Goal: Information Seeking & Learning: Learn about a topic

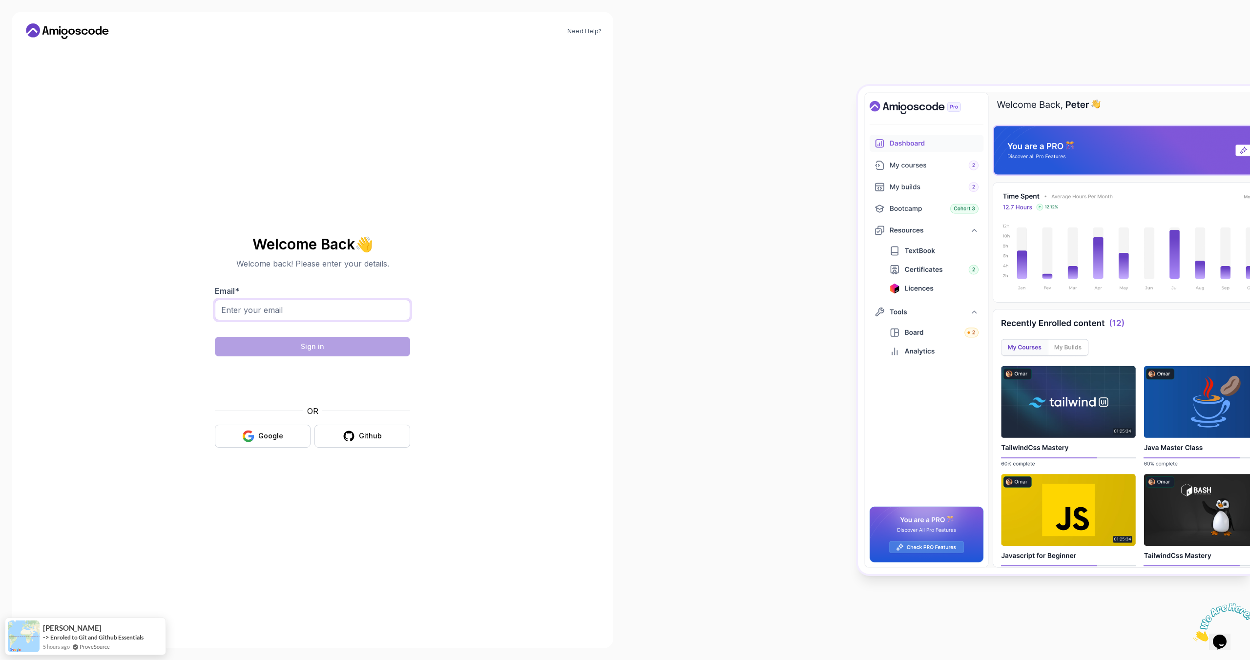
click at [347, 307] on input "Email *" at bounding box center [312, 310] width 195 height 21
type input "ddostudy2021@gmail.com"
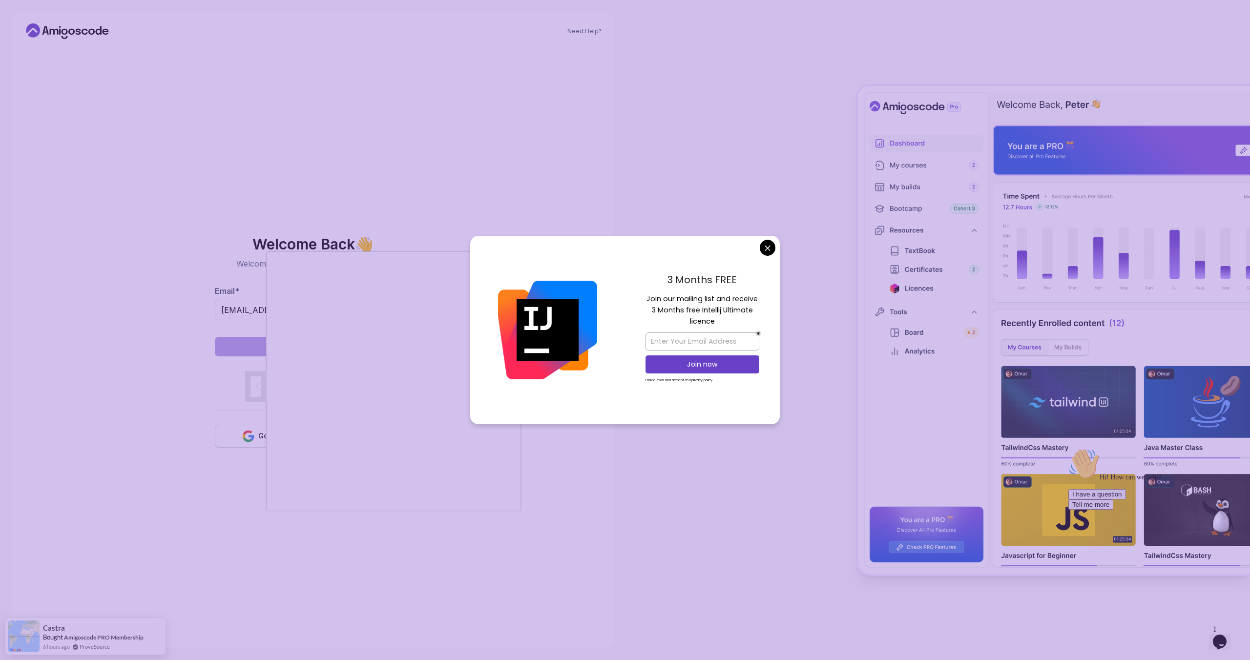
click at [773, 253] on body "Need Help? Welcome Back 👋 Welcome back! Please enter your details. Email * ddos…" at bounding box center [625, 330] width 1250 height 660
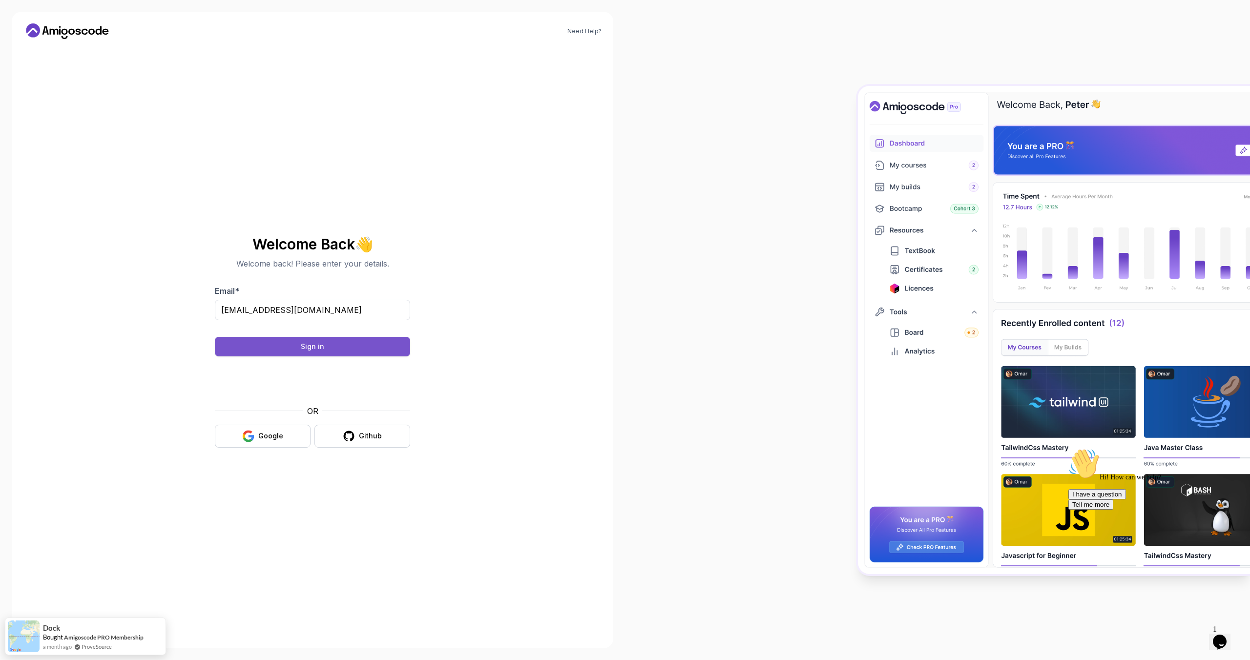
click at [311, 344] on div "Sign in" at bounding box center [312, 347] width 23 height 10
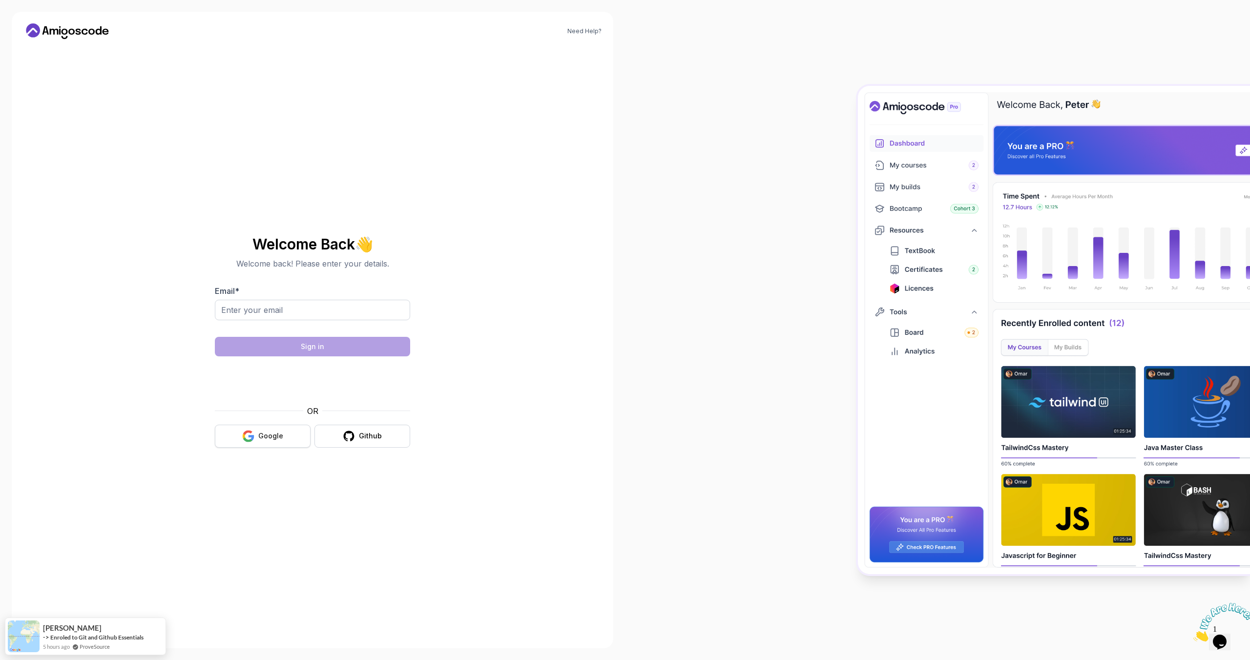
click at [254, 442] on button "Google" at bounding box center [263, 436] width 96 height 23
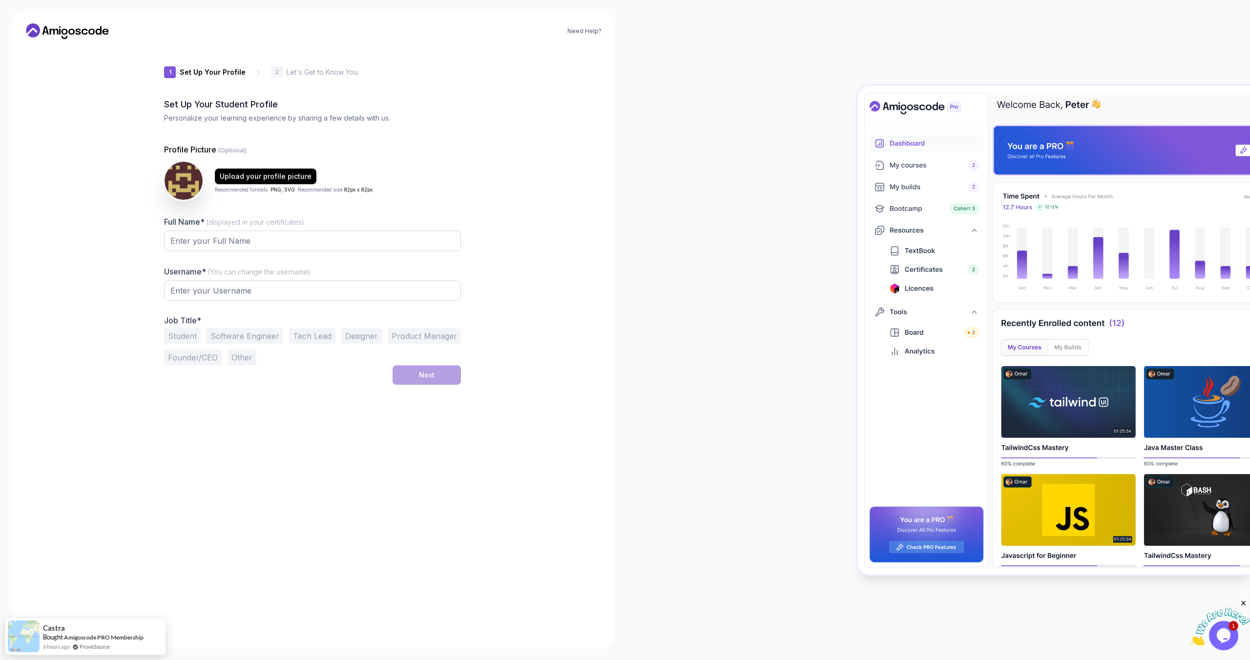
type input "silentmustangdeb6e"
click at [371, 252] on div at bounding box center [312, 256] width 297 height 9
click at [346, 244] on input "Full Name* (displayed in your certificates)" at bounding box center [312, 240] width 297 height 21
type input "ddo"
click at [266, 297] on input "silentmustangdeb6e" at bounding box center [312, 289] width 297 height 21
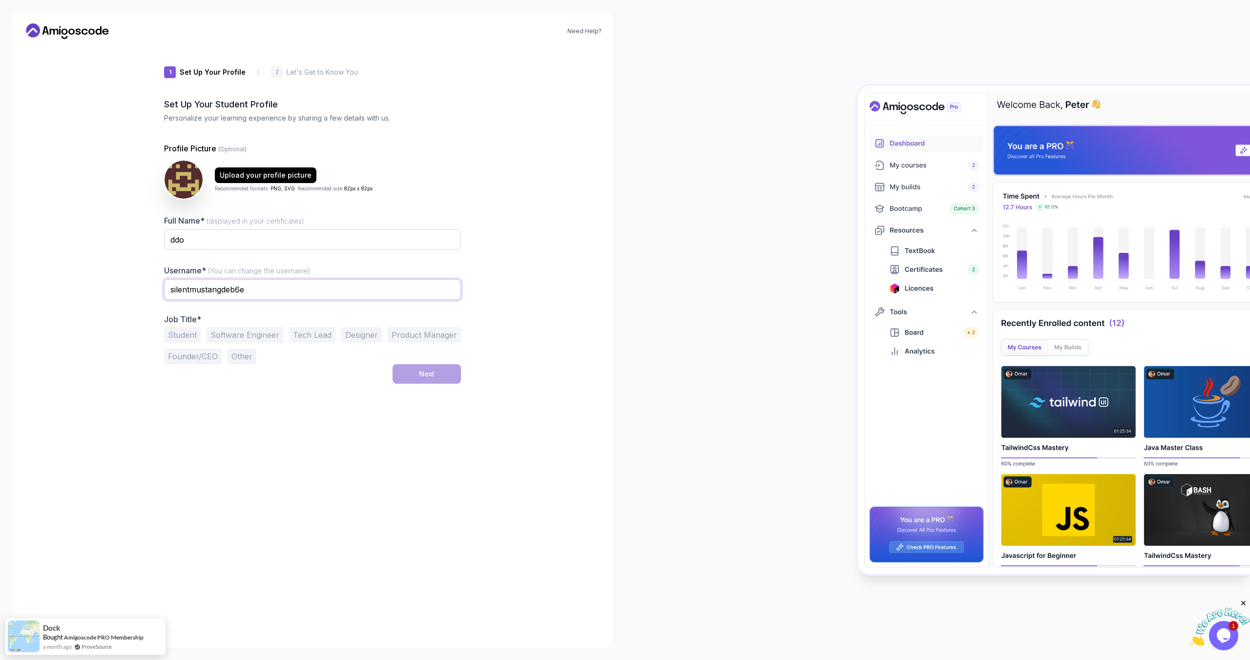
drag, startPoint x: 266, startPoint y: 297, endPoint x: 142, endPoint y: 295, distance: 124.1
click at [142, 295] on div "Need Help? 1 Set Up Your Profile 1 Set Up Your Profile 2 Let's Get to Know You …" at bounding box center [313, 330] width 602 height 637
click at [281, 282] on input "silentmustangdeb6e" at bounding box center [312, 289] width 297 height 21
click at [242, 355] on button "Other" at bounding box center [242, 357] width 29 height 16
click at [321, 380] on input "text" at bounding box center [312, 381] width 297 height 21
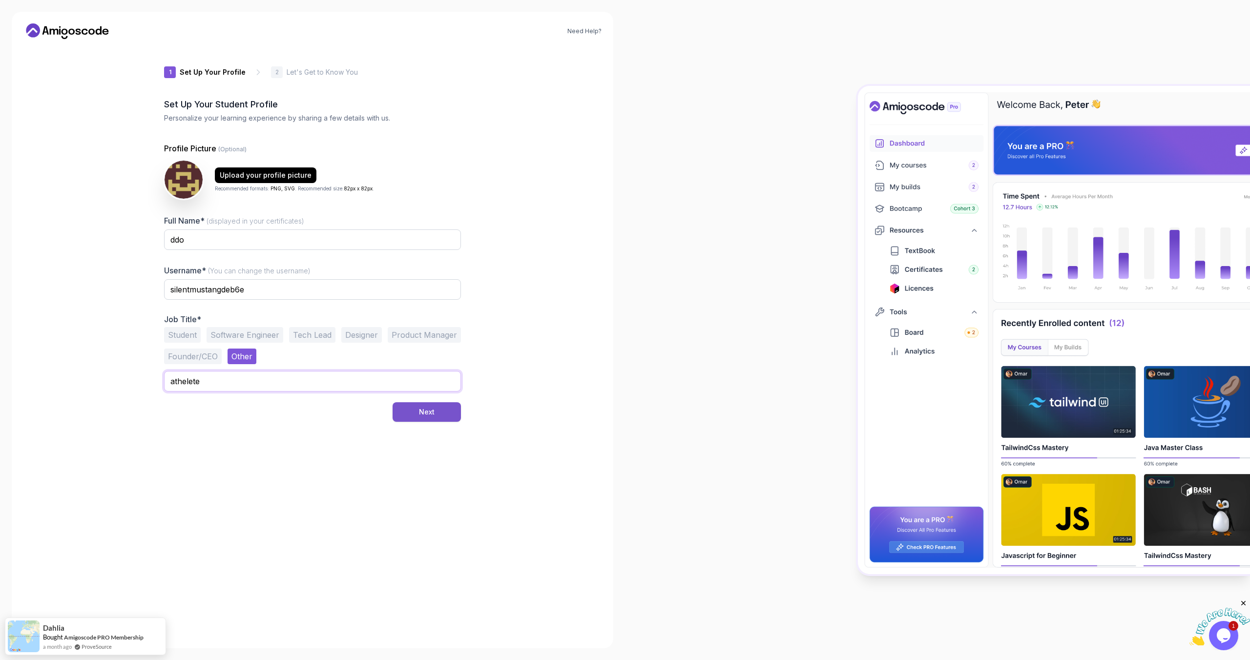
type input "athelete"
click at [450, 407] on button "Next" at bounding box center [427, 412] width 68 height 20
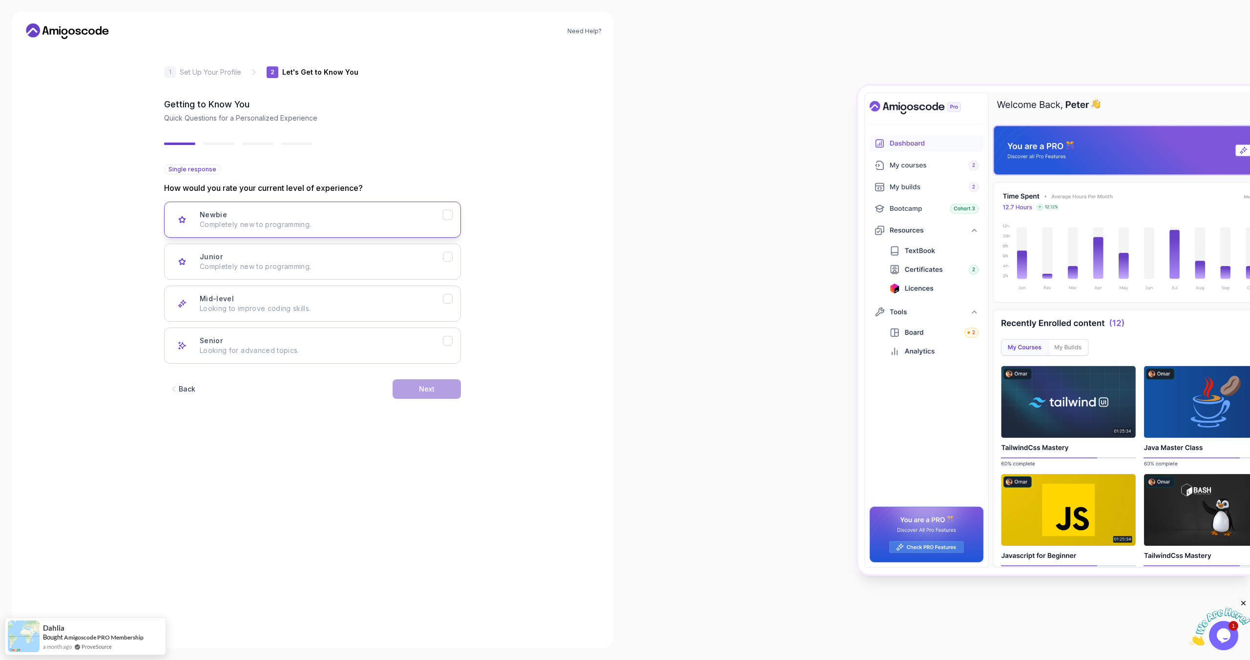
click at [369, 223] on p "Completely new to programming." at bounding box center [321, 225] width 243 height 10
click at [434, 398] on button "Next" at bounding box center [427, 389] width 68 height 20
click at [351, 215] on div "Backend Development Node.js, Python, Java" at bounding box center [321, 220] width 243 height 20
click at [405, 392] on button "Next" at bounding box center [427, 389] width 68 height 20
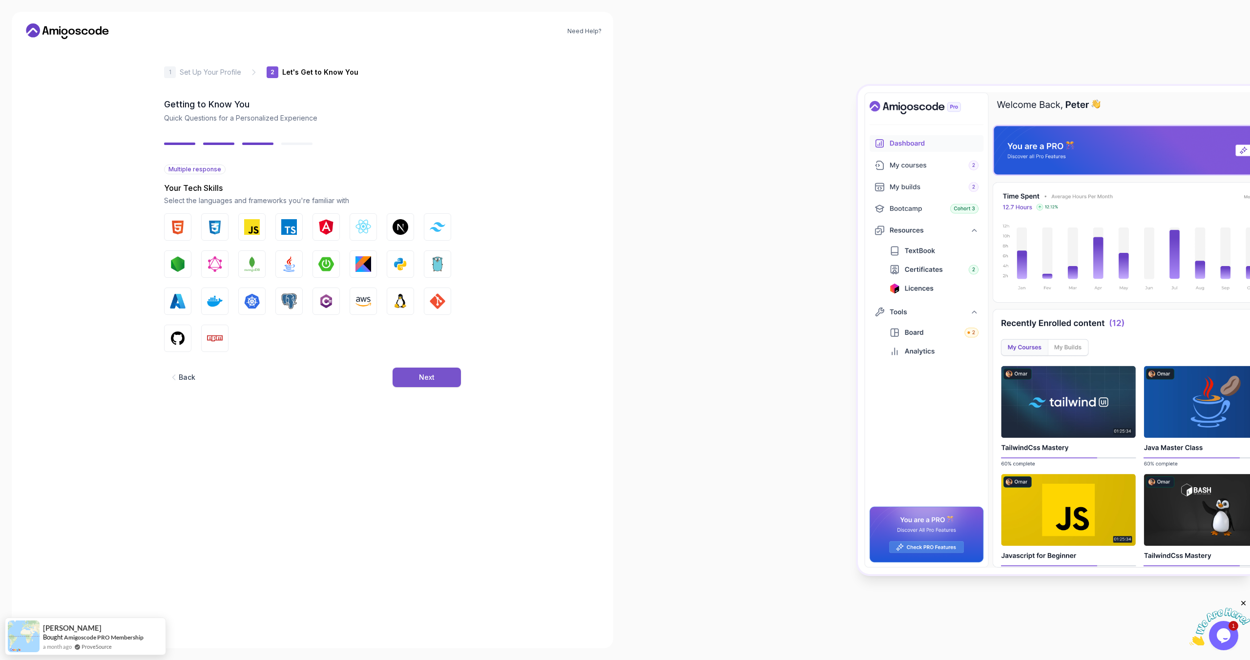
click at [422, 375] on div "Next" at bounding box center [427, 378] width 16 height 10
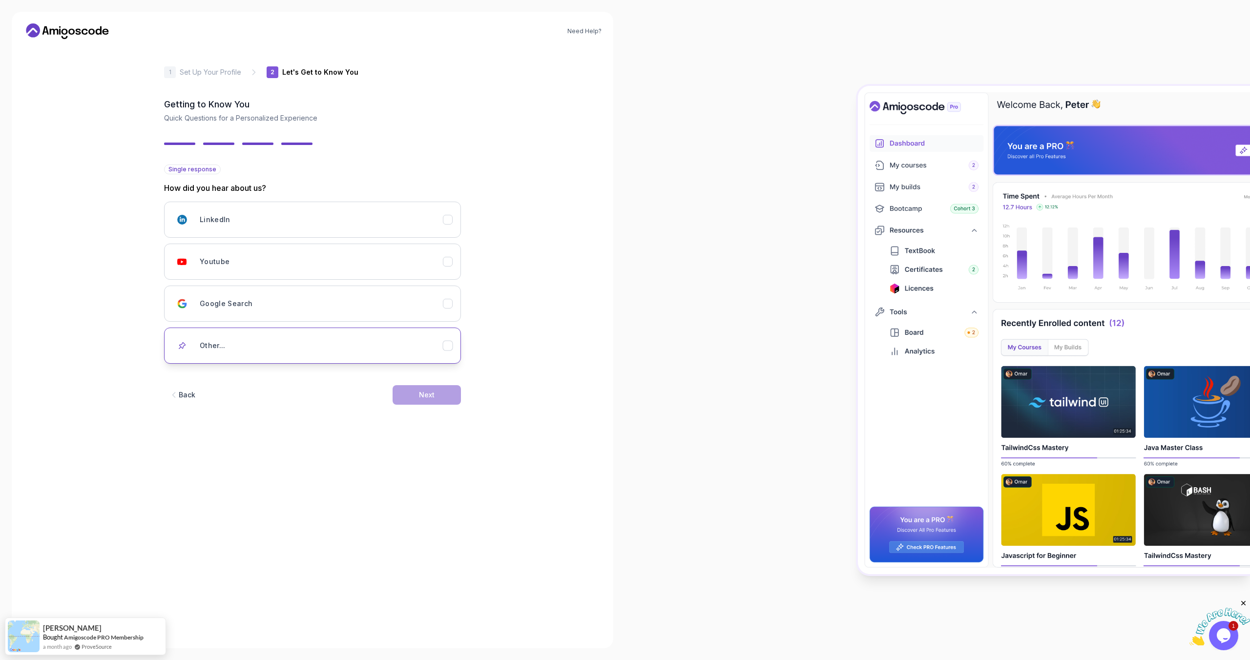
click at [323, 347] on div "Other..." at bounding box center [321, 346] width 243 height 20
click at [357, 387] on input "text" at bounding box center [312, 380] width 297 height 21
type input "na"
click at [423, 406] on div "Next" at bounding box center [427, 410] width 16 height 10
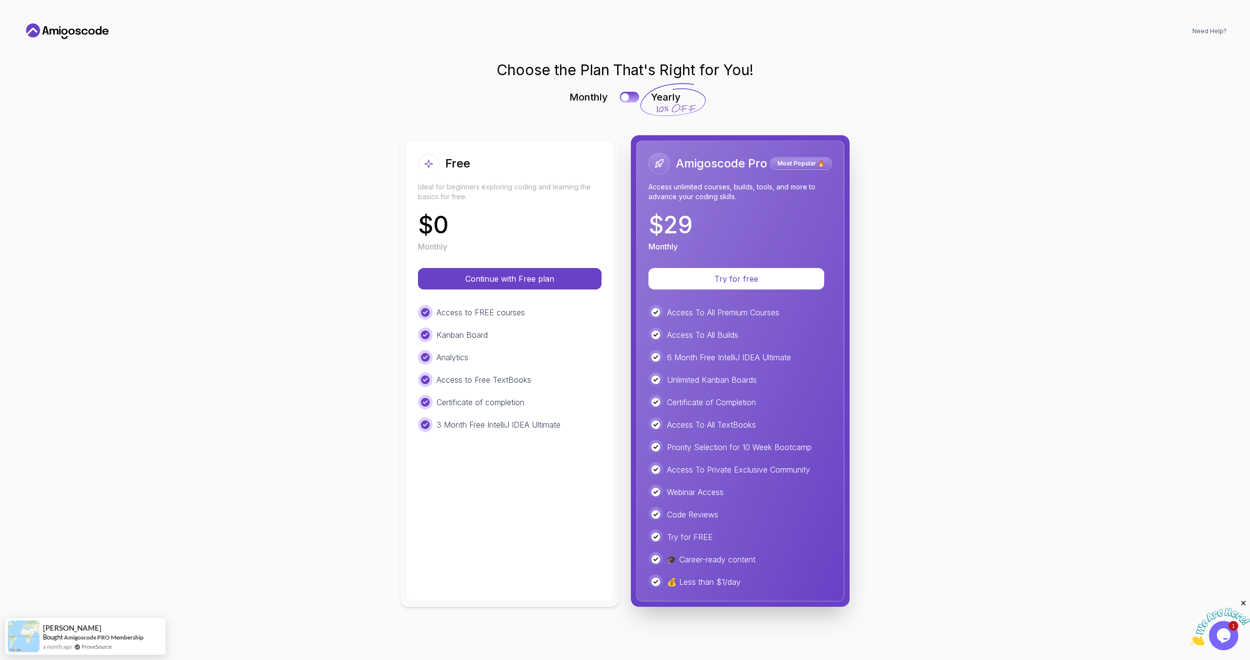
click at [484, 249] on div "$ 0 Monthly" at bounding box center [510, 232] width 184 height 39
click at [481, 281] on p "Continue with Free plan" at bounding box center [510, 278] width 152 height 11
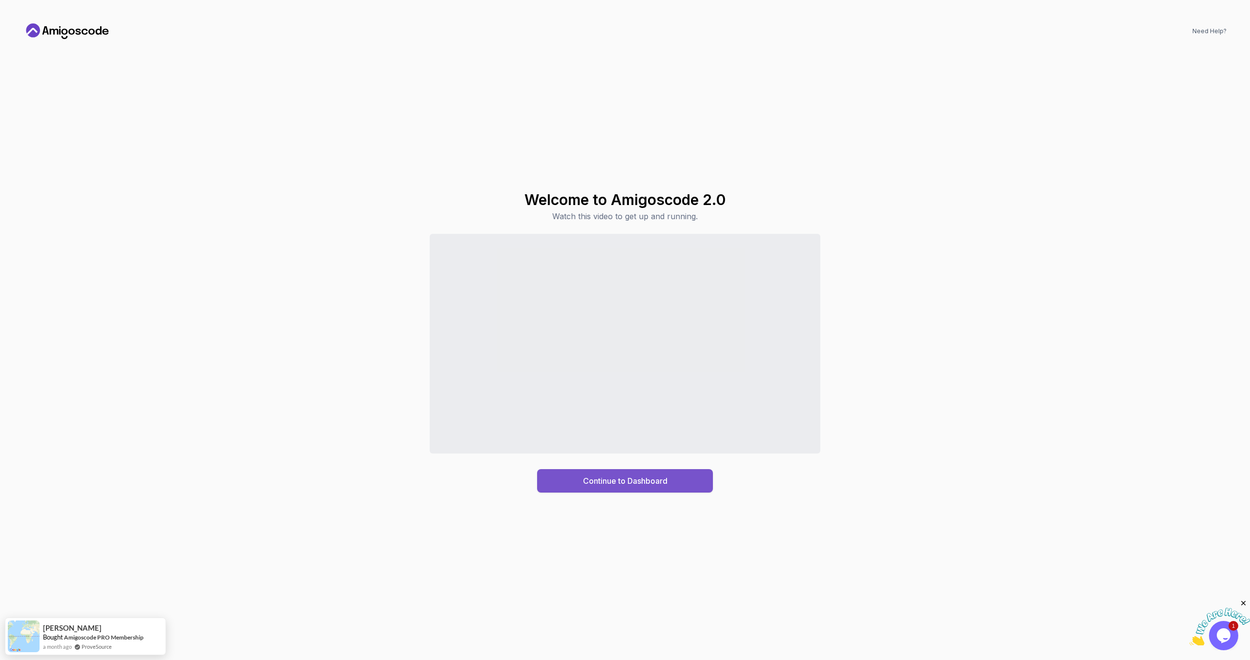
click at [624, 478] on div "Continue to Dashboard" at bounding box center [625, 481] width 84 height 12
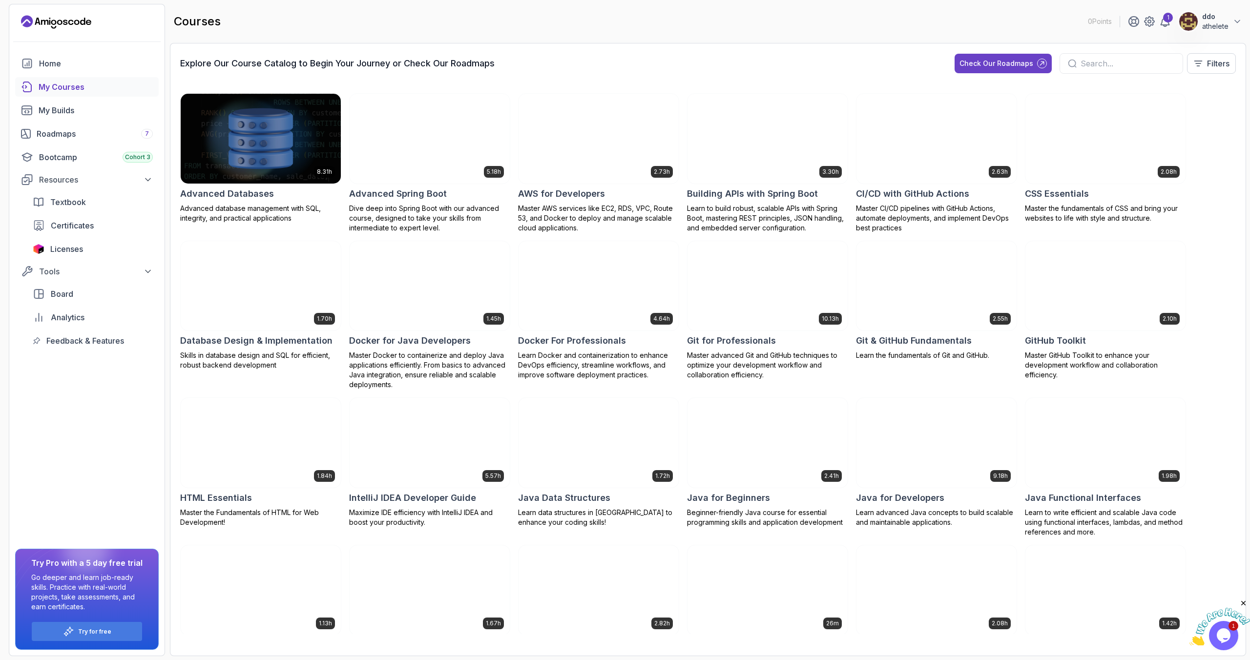
click at [524, 56] on div "Explore Our Course Catalog to Begin Your Journey or Check Our Roadmaps Check Ou…" at bounding box center [708, 67] width 1056 height 28
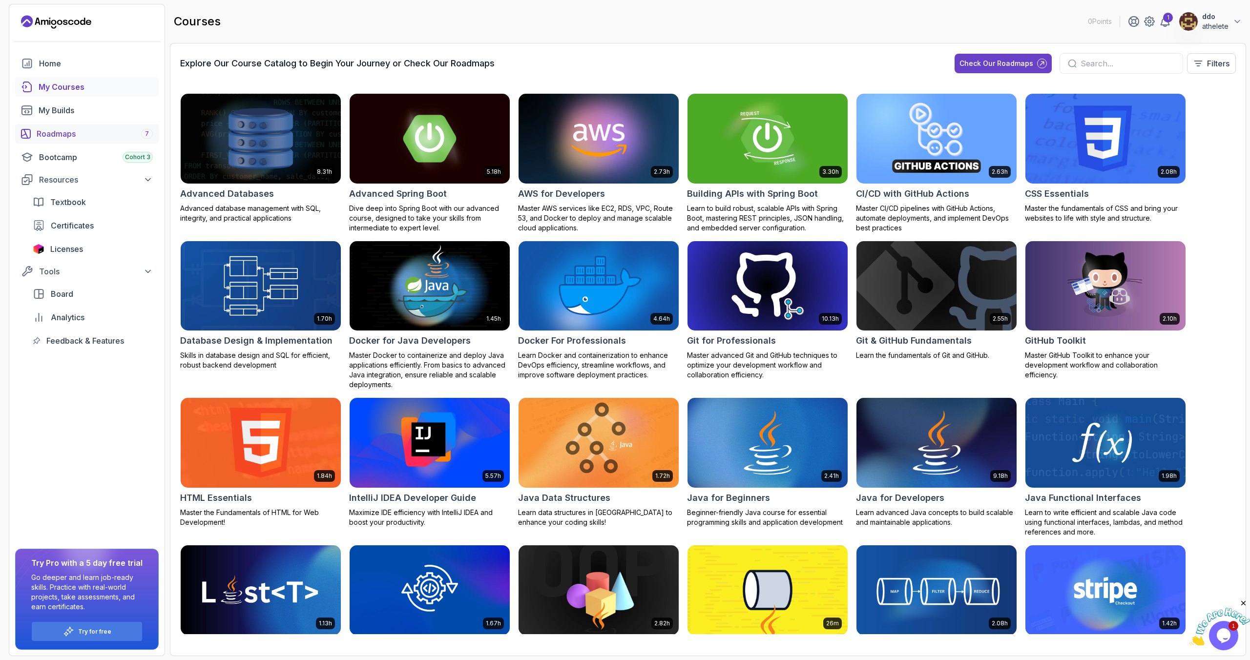
click at [97, 136] on div "Roadmaps 7" at bounding box center [95, 134] width 116 height 12
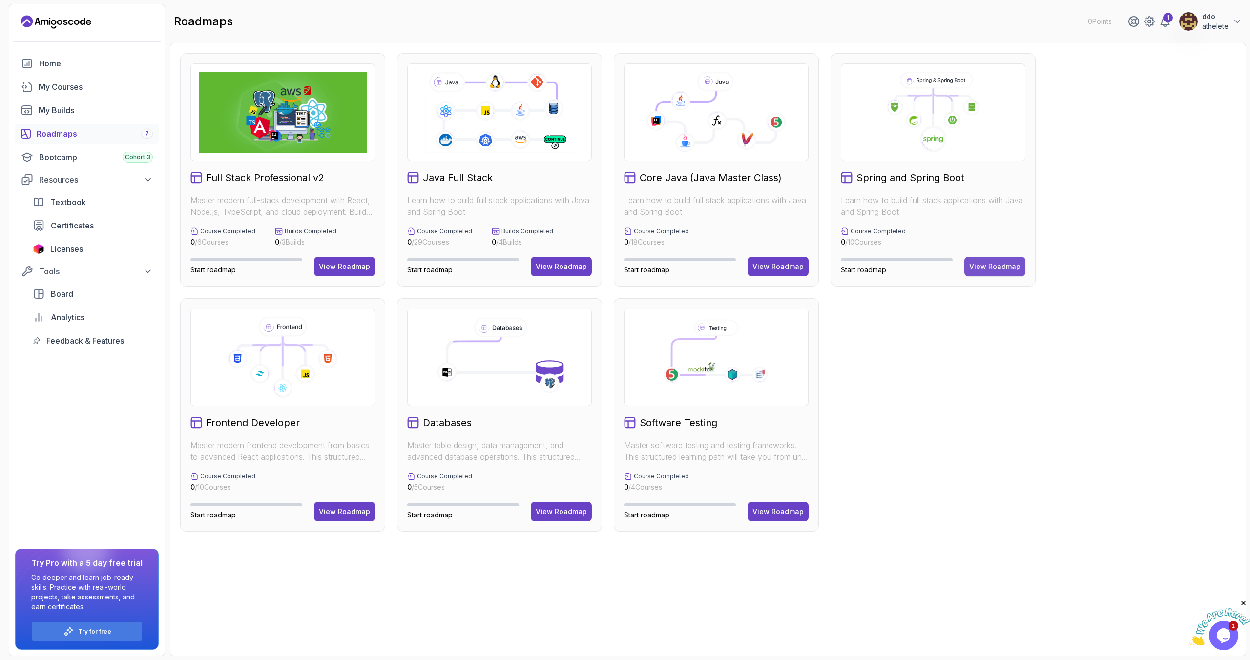
click at [994, 265] on div "View Roadmap" at bounding box center [994, 267] width 51 height 10
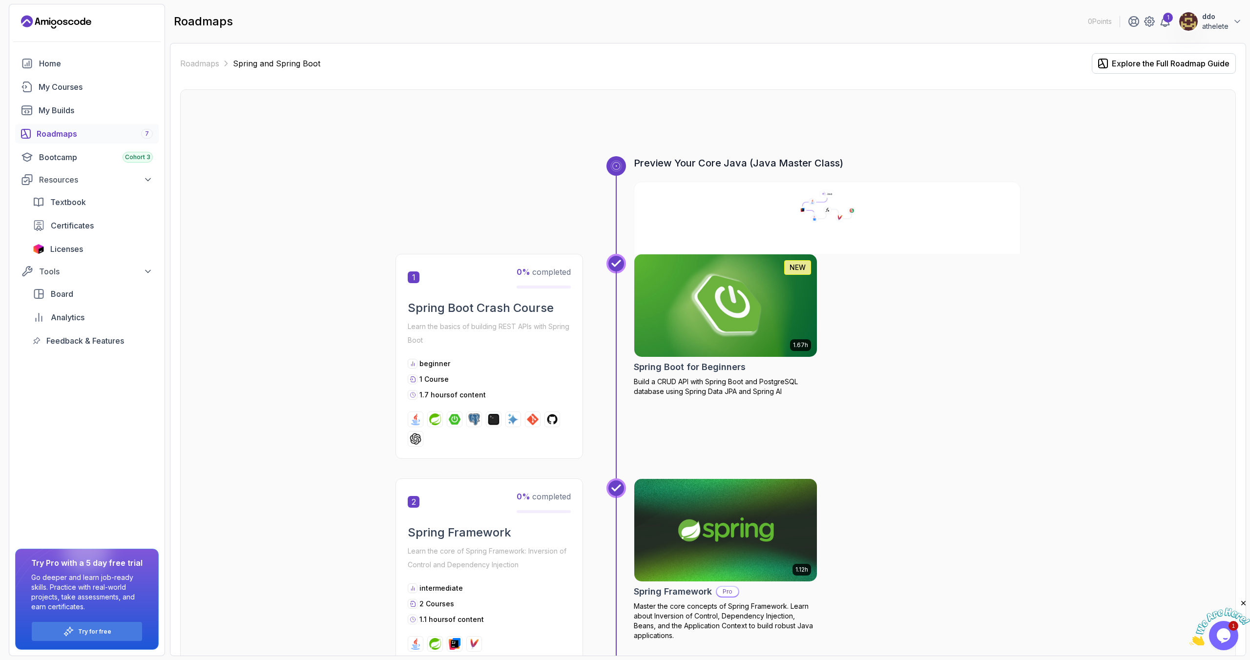
click at [714, 312] on img at bounding box center [726, 305] width 192 height 107
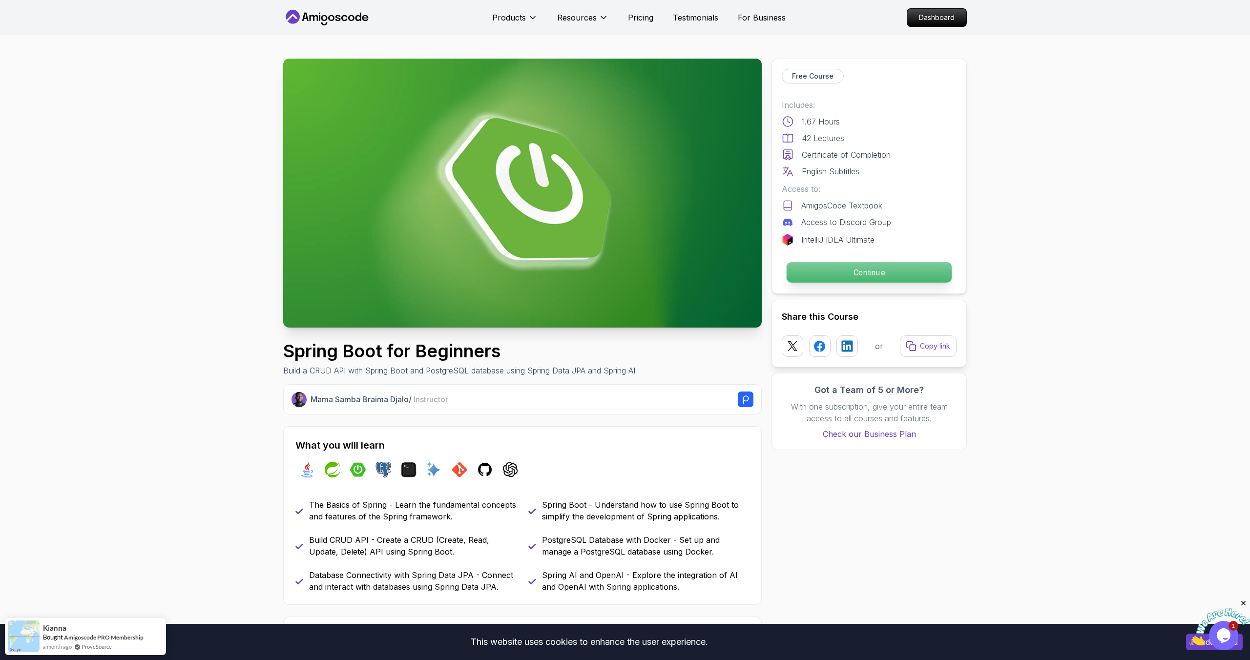
click at [844, 274] on p "Continue" at bounding box center [869, 272] width 165 height 21
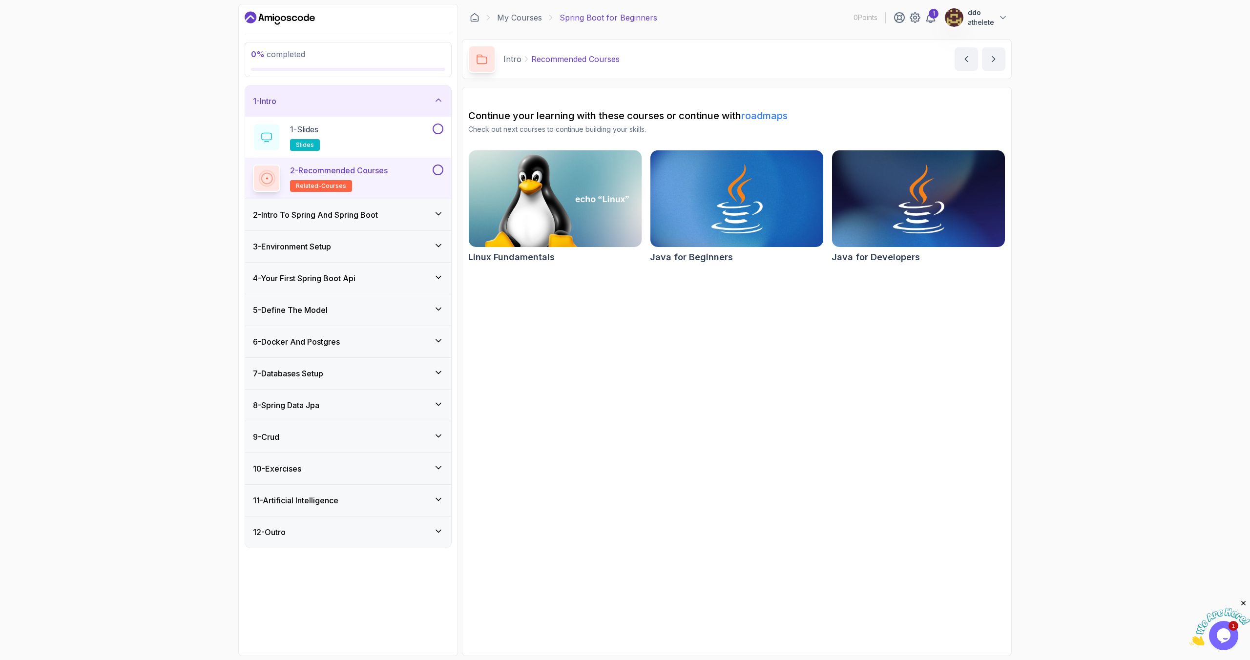
click at [378, 218] on h3 "2 - Intro To Spring And Spring Boot" at bounding box center [315, 215] width 125 height 12
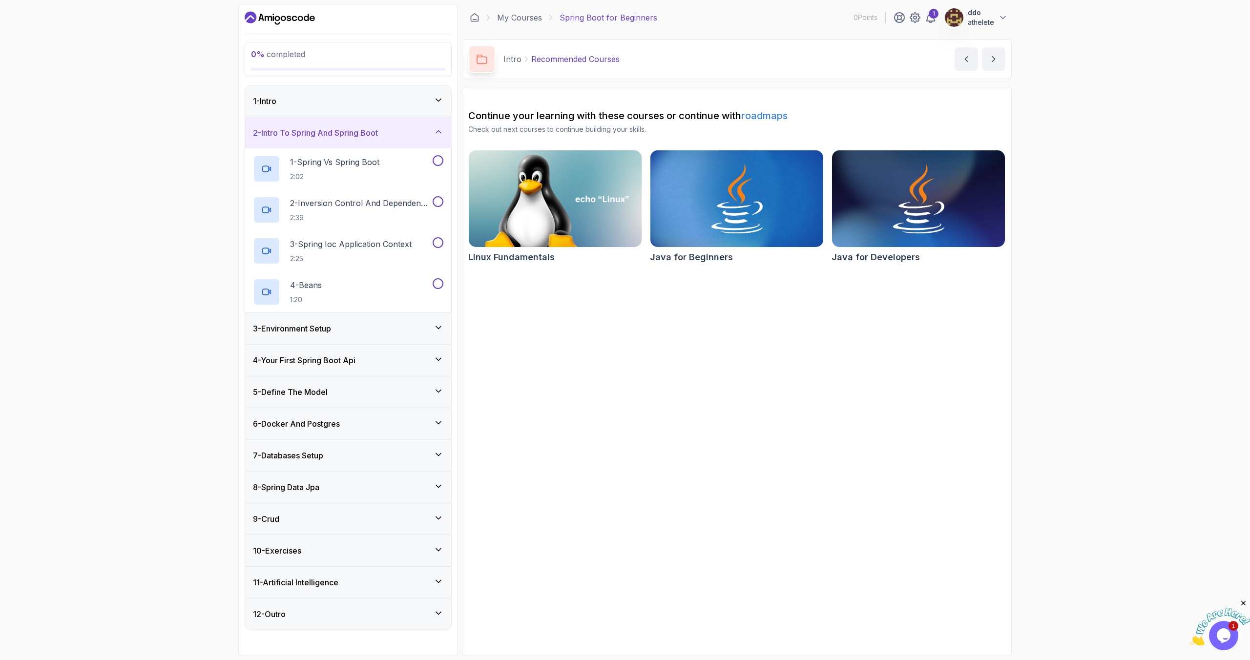
click at [375, 107] on div "1 - Intro" at bounding box center [348, 100] width 206 height 31
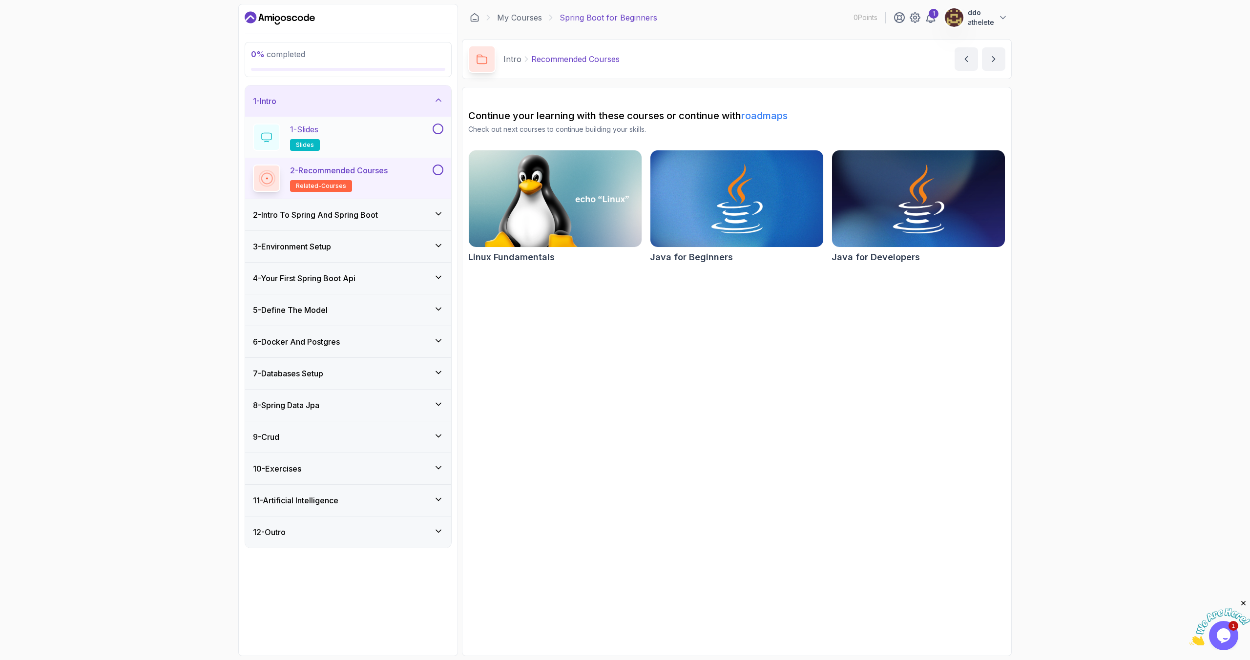
click at [384, 138] on div "1 - Slides slides" at bounding box center [342, 137] width 178 height 27
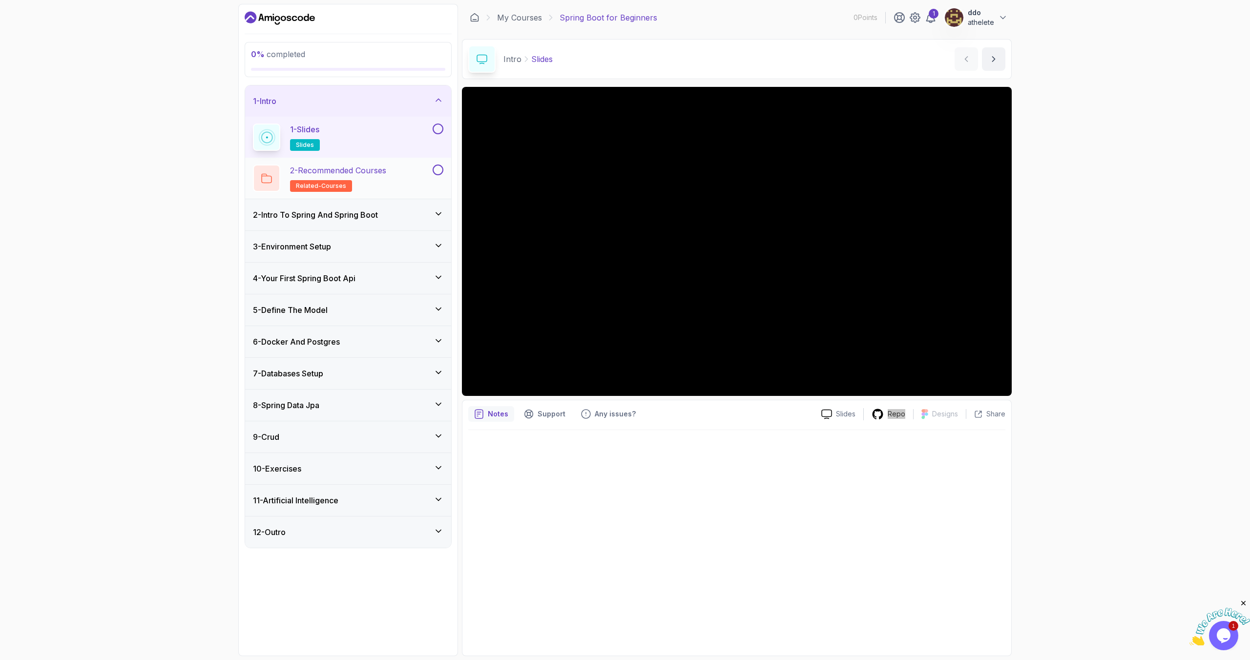
click at [420, 185] on div "2 - Recommended Courses related-courses" at bounding box center [342, 178] width 178 height 27
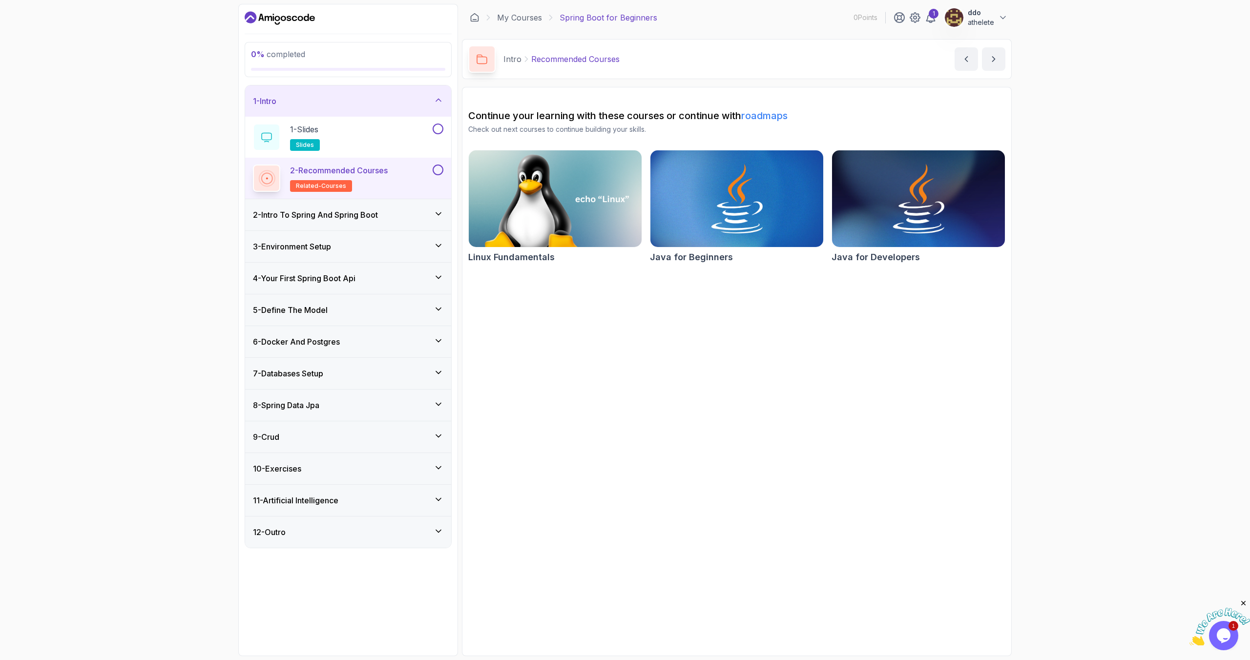
click at [402, 218] on div "2 - Intro To Spring And Spring Boot" at bounding box center [348, 215] width 190 height 12
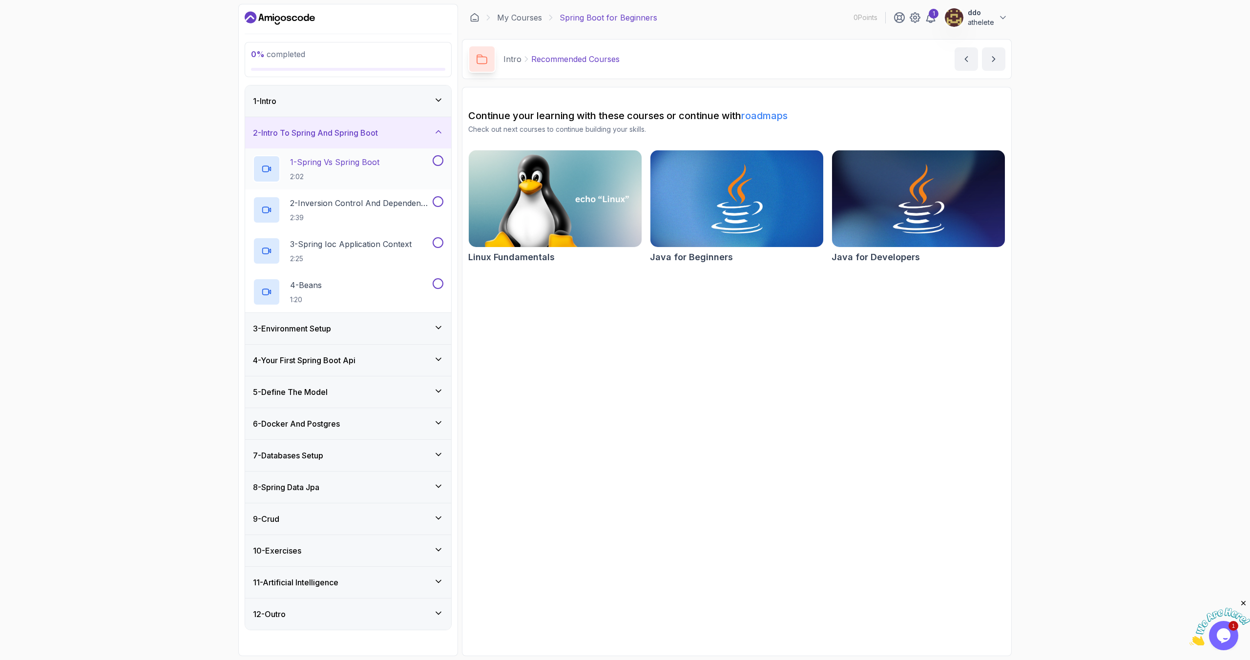
click at [398, 169] on div "1 - Spring Vs Spring Boot 2:02" at bounding box center [342, 168] width 178 height 27
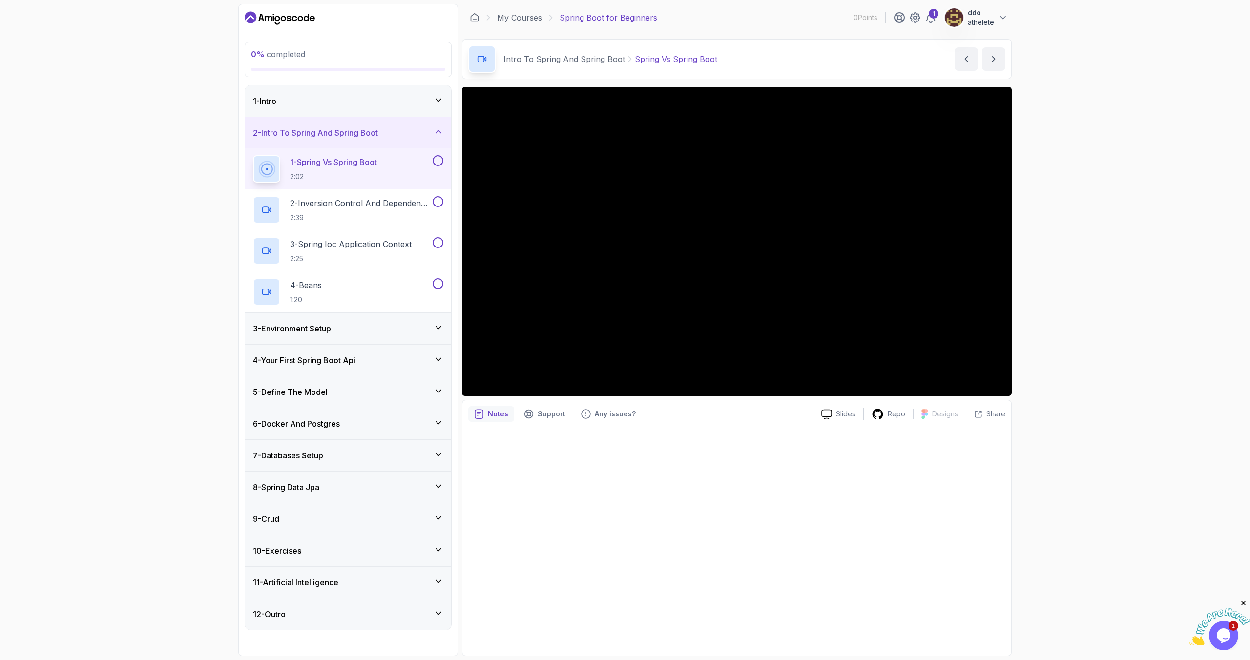
click at [846, 491] on div at bounding box center [736, 540] width 537 height 220
click at [440, 325] on icon at bounding box center [439, 328] width 10 height 10
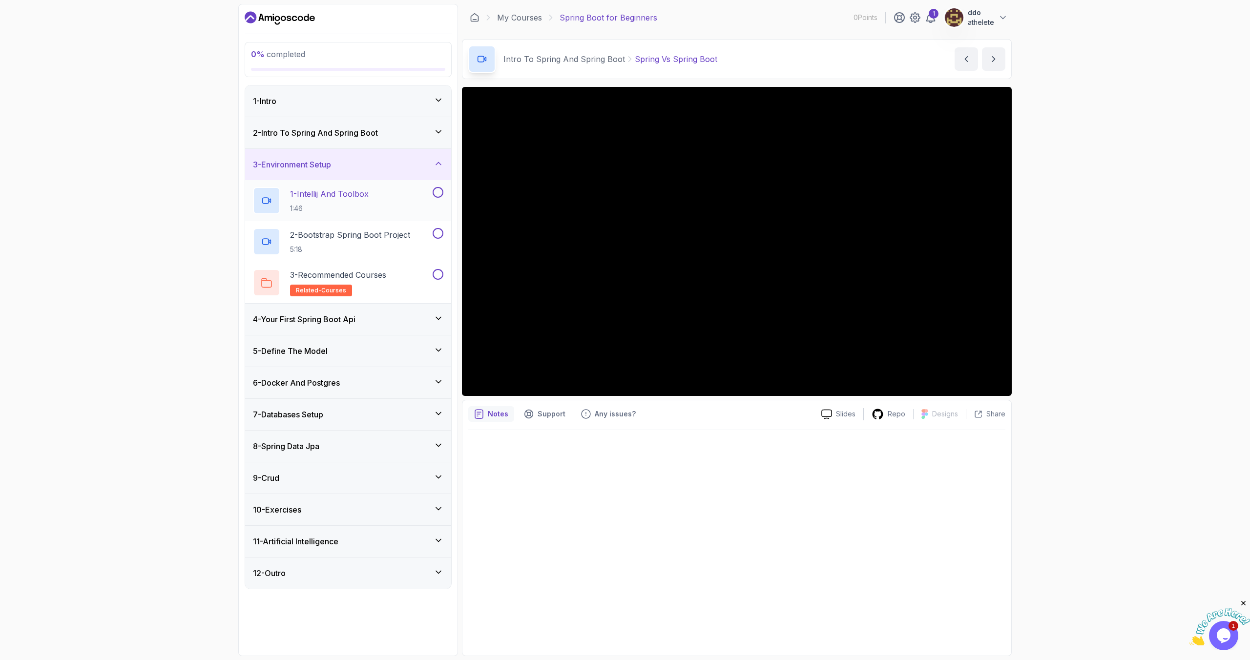
click at [392, 201] on div "1 - Intellij And Toolbox 1:46" at bounding box center [342, 200] width 178 height 27
click at [398, 136] on div "2 - Intro To Spring And Spring Boot" at bounding box center [348, 133] width 190 height 12
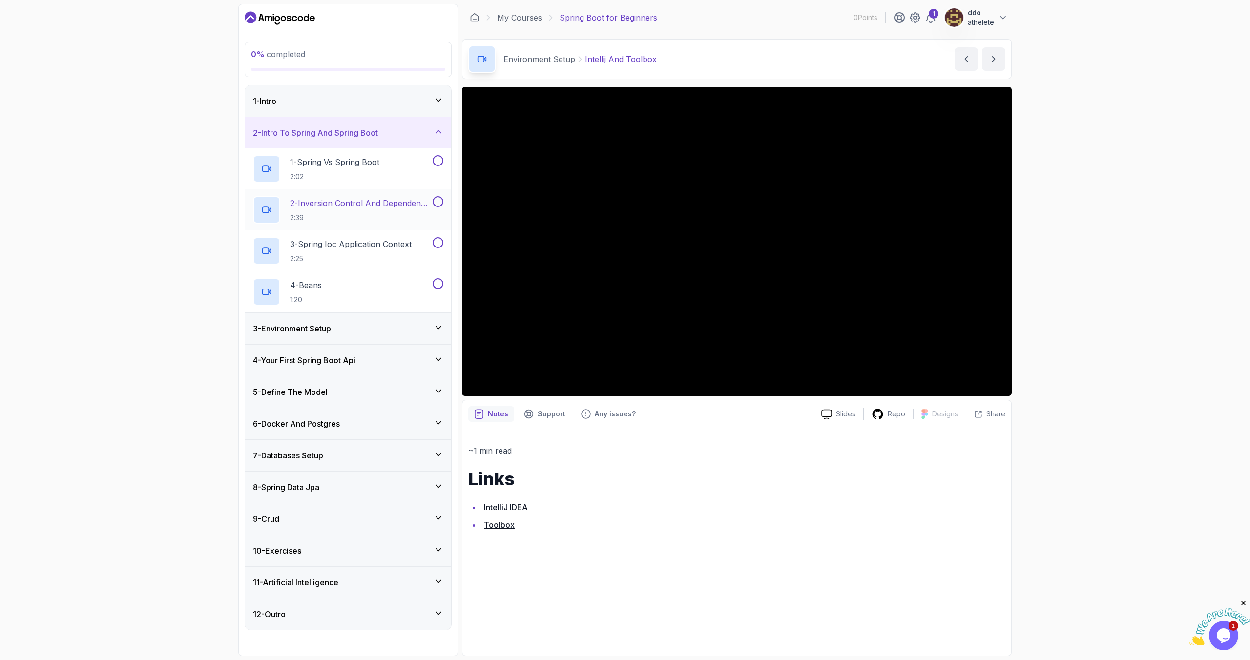
click at [381, 217] on p "2:39" at bounding box center [360, 218] width 141 height 10
click at [386, 180] on div "1 - Spring Vs Spring Boot 2:02" at bounding box center [342, 168] width 178 height 27
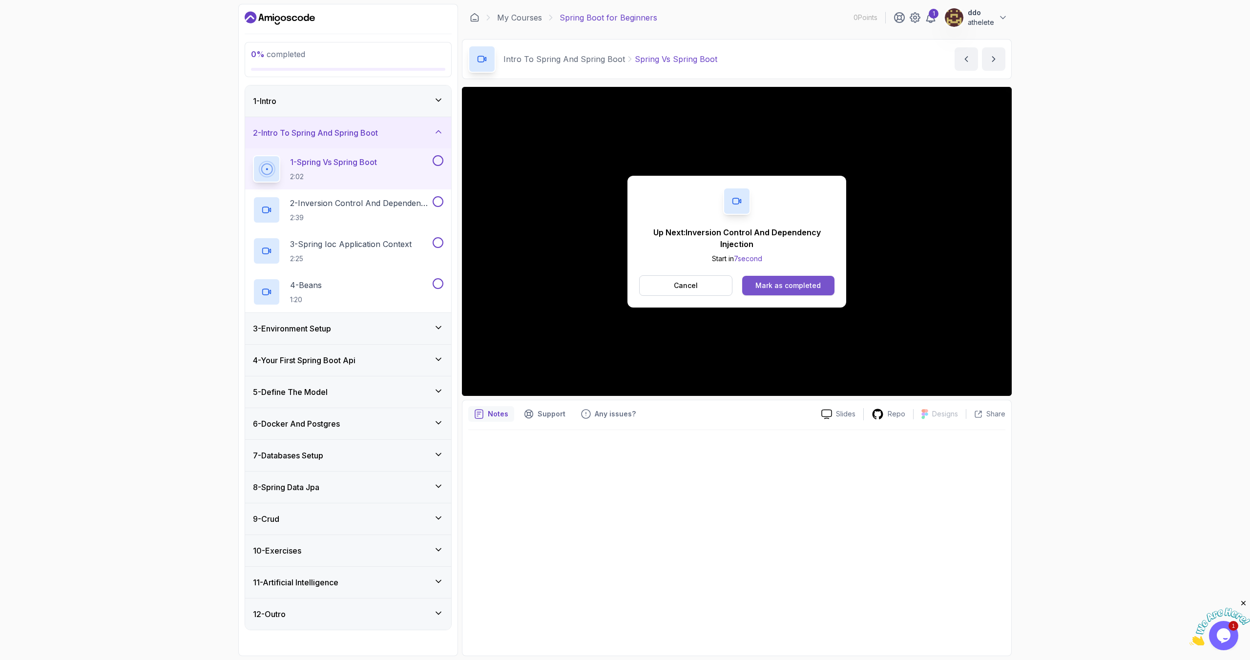
click at [765, 286] on div "Mark as completed" at bounding box center [787, 286] width 65 height 10
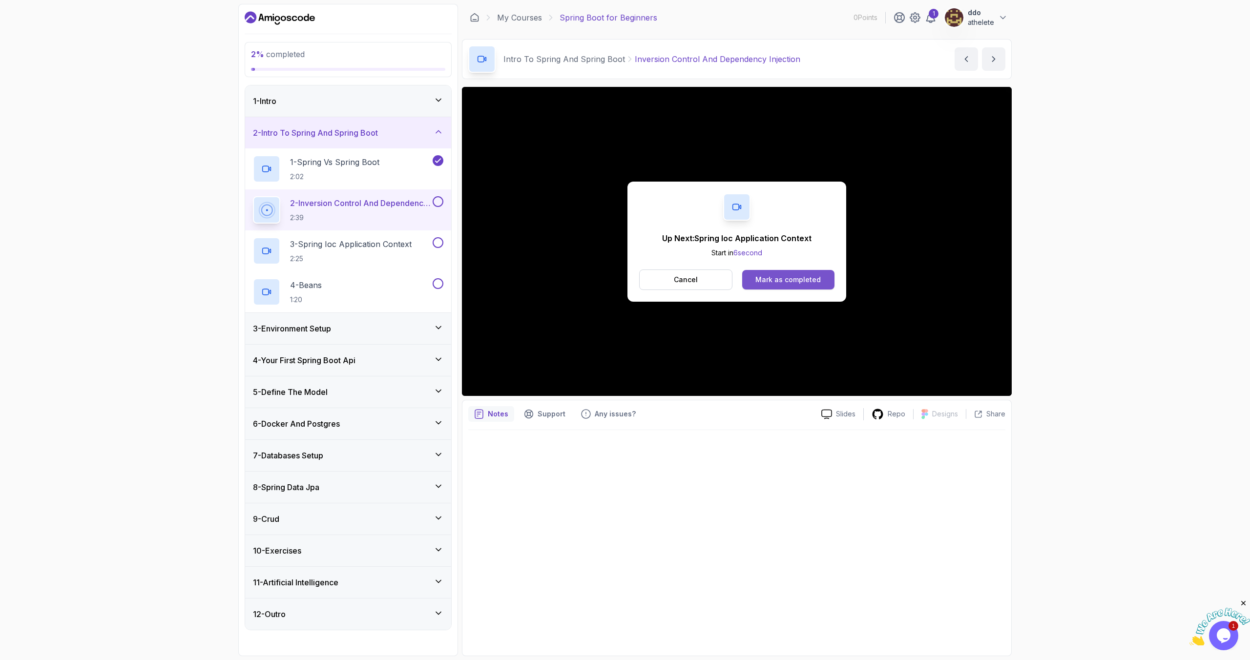
click at [775, 288] on button "Mark as completed" at bounding box center [788, 280] width 92 height 20
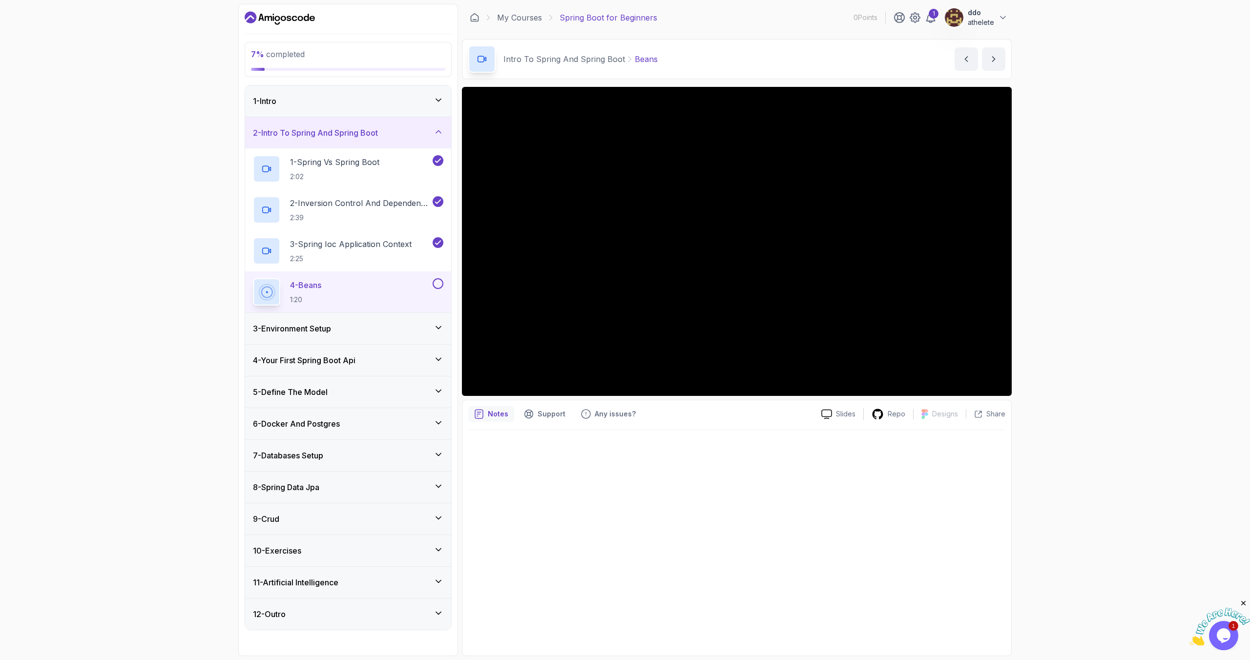
click at [398, 335] on div "3 - Environment Setup" at bounding box center [348, 328] width 206 height 31
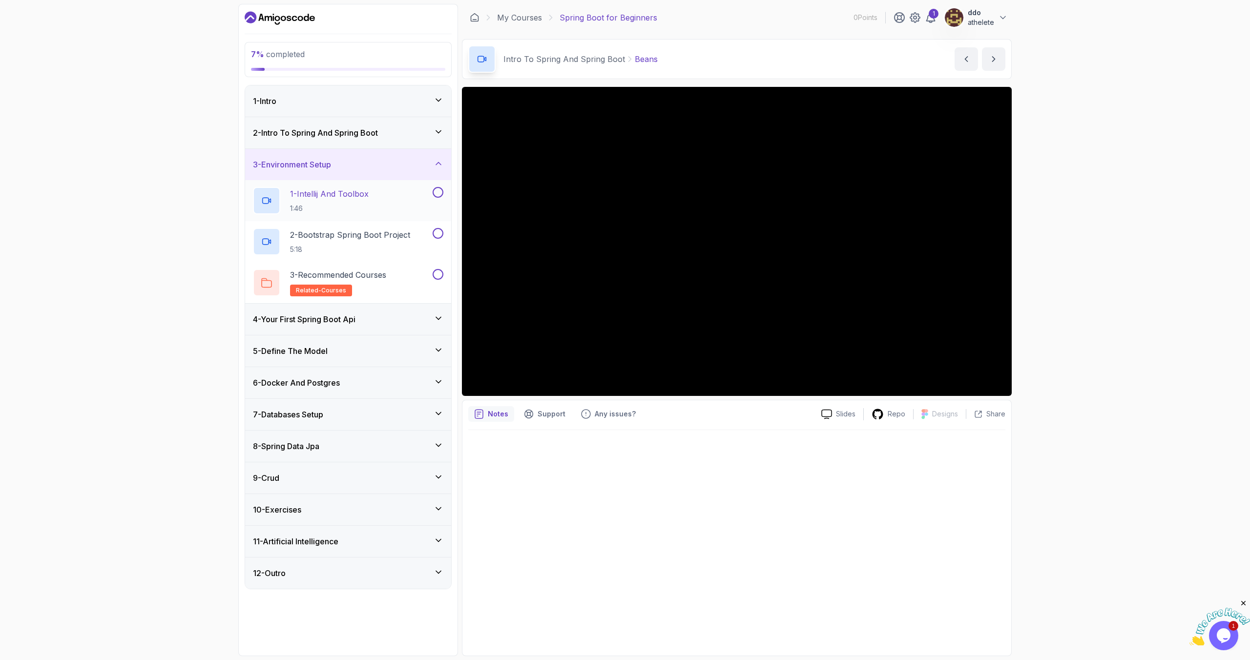
click at [364, 201] on h2 "1 - Intellij And Toolbox 1:46" at bounding box center [329, 200] width 79 height 25
click at [711, 486] on div at bounding box center [736, 540] width 537 height 220
click at [840, 417] on p "Slides" at bounding box center [846, 414] width 20 height 10
click at [408, 251] on p "5:18" at bounding box center [349, 250] width 118 height 10
click at [394, 245] on p "5:18" at bounding box center [349, 250] width 118 height 10
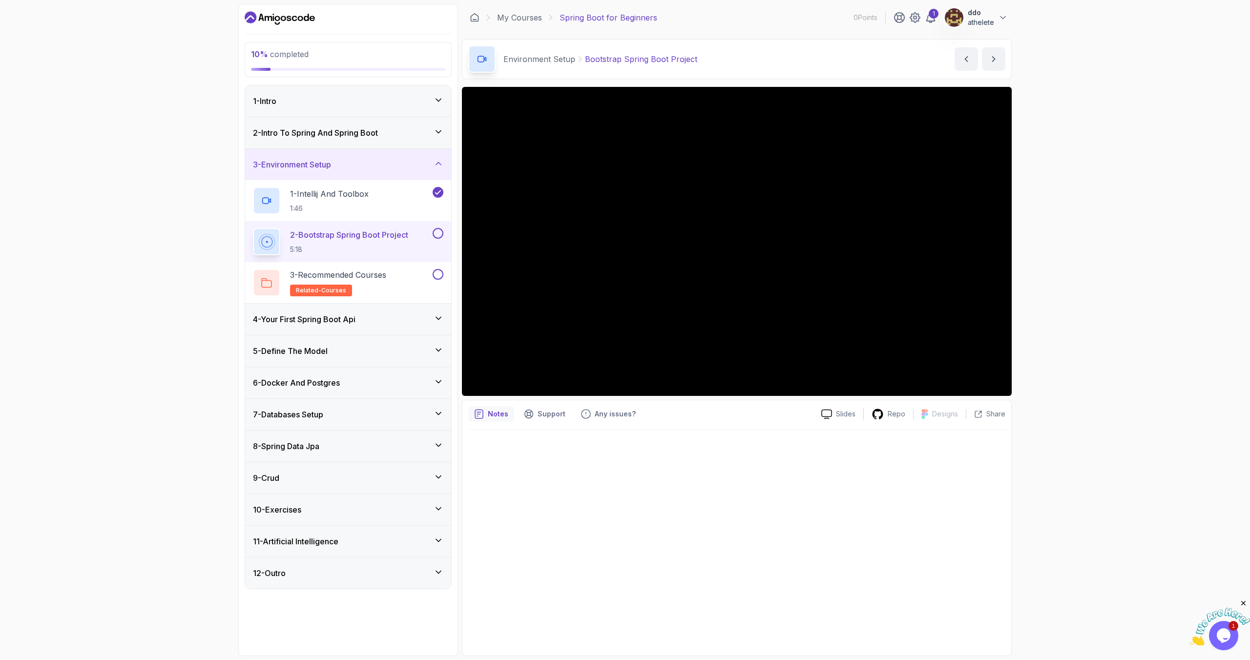
click at [378, 236] on p "2 - Bootstrap Spring Boot Project" at bounding box center [349, 235] width 118 height 12
click at [366, 198] on p "1 - Intellij And Toolbox" at bounding box center [329, 194] width 79 height 12
